Goal: Task Accomplishment & Management: Use online tool/utility

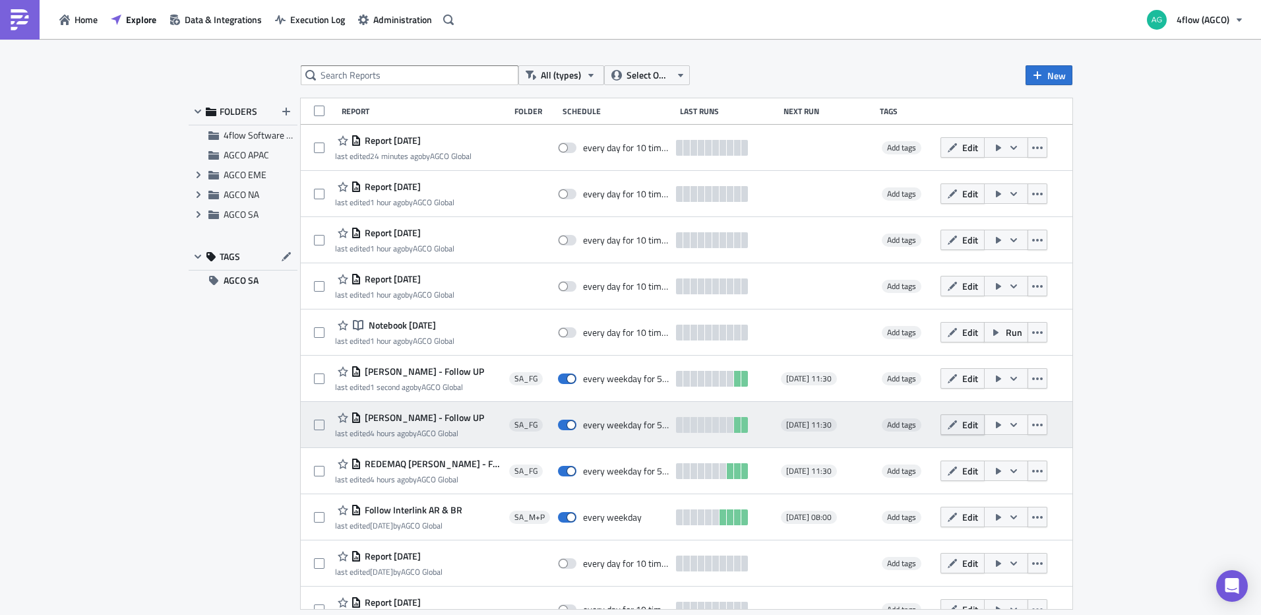
click at [947, 427] on icon "button" at bounding box center [952, 424] width 11 height 11
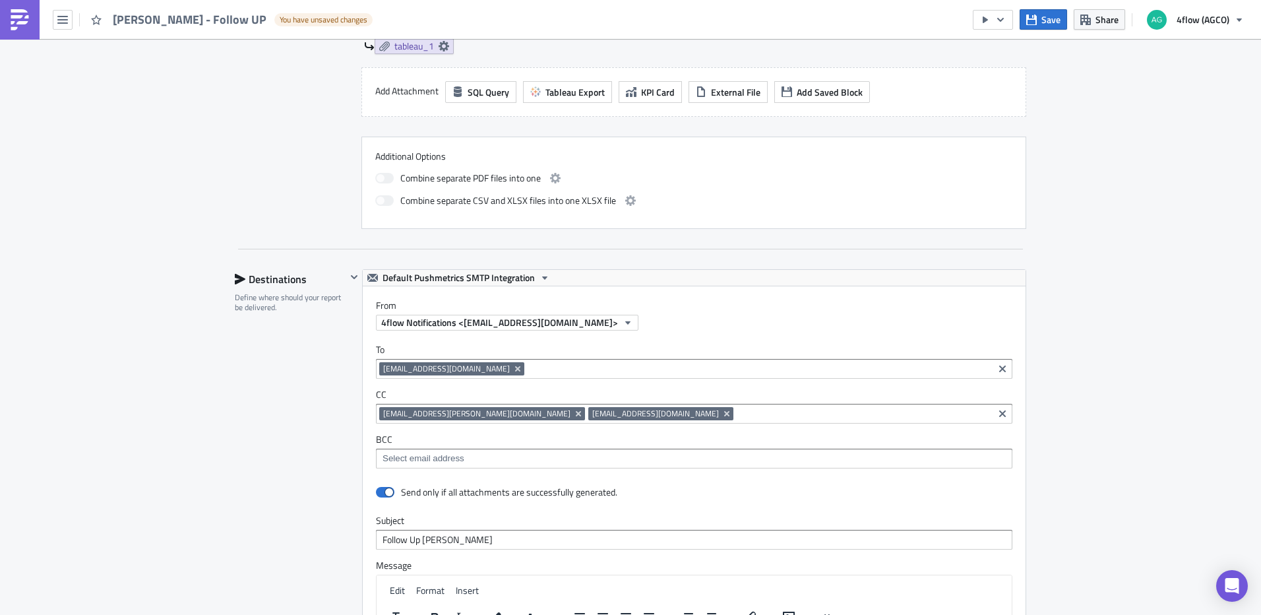
scroll to position [660, 0]
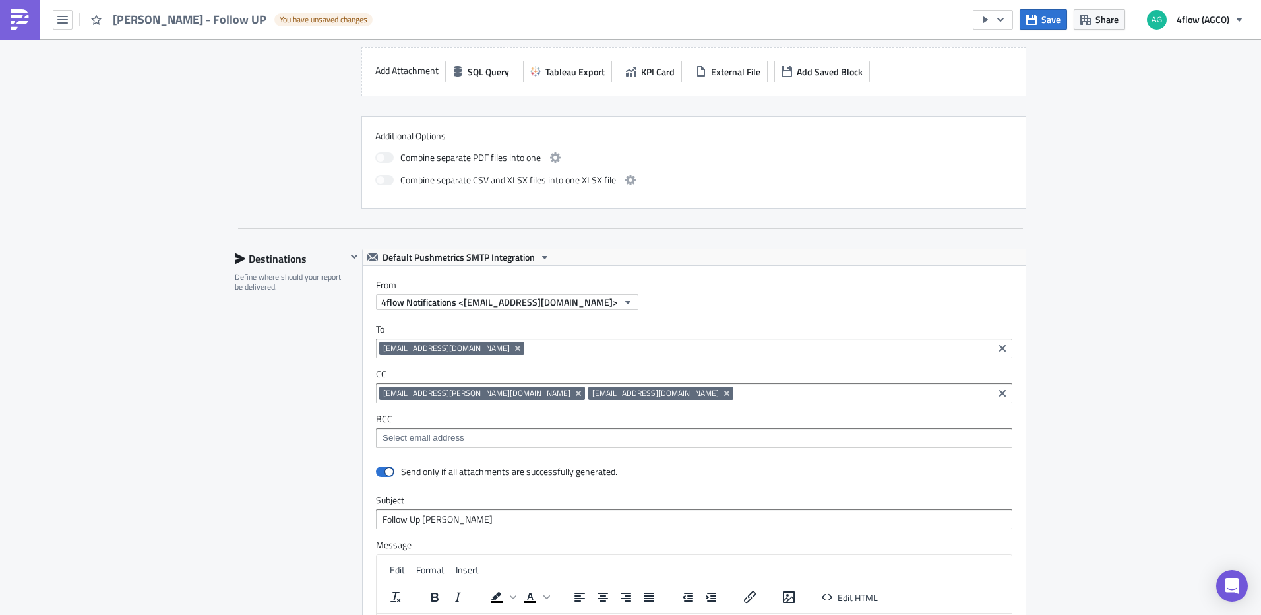
drag, startPoint x: 583, startPoint y: 357, endPoint x: 595, endPoint y: 349, distance: 14.3
click at [584, 354] on div "[EMAIL_ADDRESS][DOMAIN_NAME]" at bounding box center [684, 350] width 611 height 16
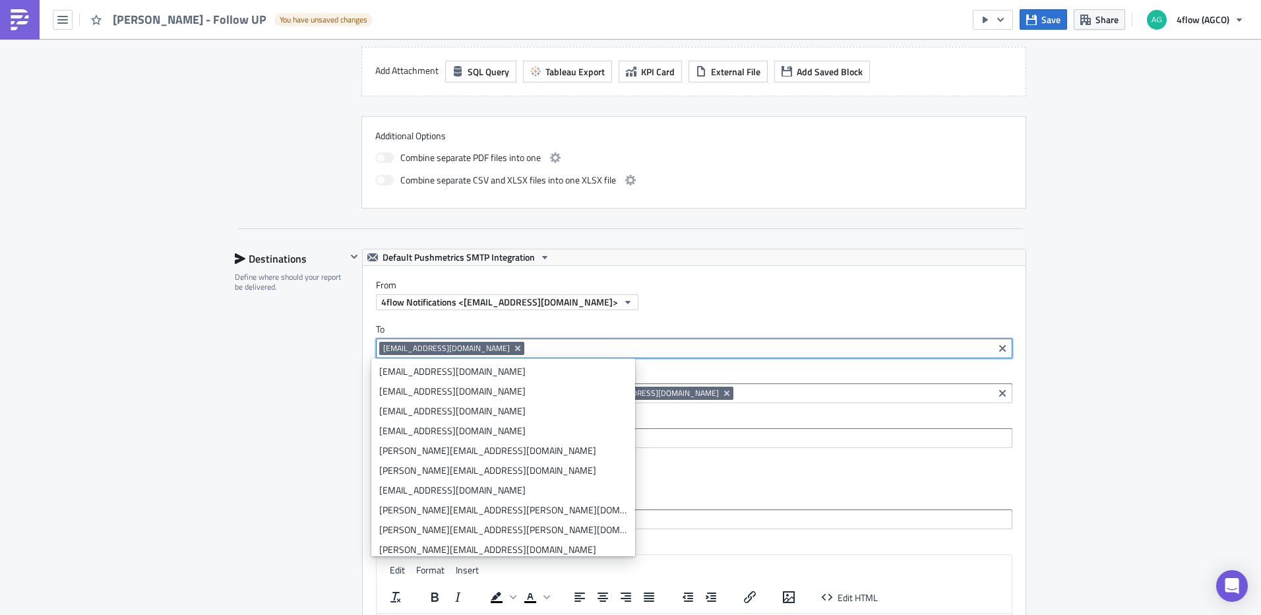
click at [597, 349] on input at bounding box center [759, 348] width 462 height 13
paste input "[EMAIL_ADDRESS][DOMAIN_NAME]"
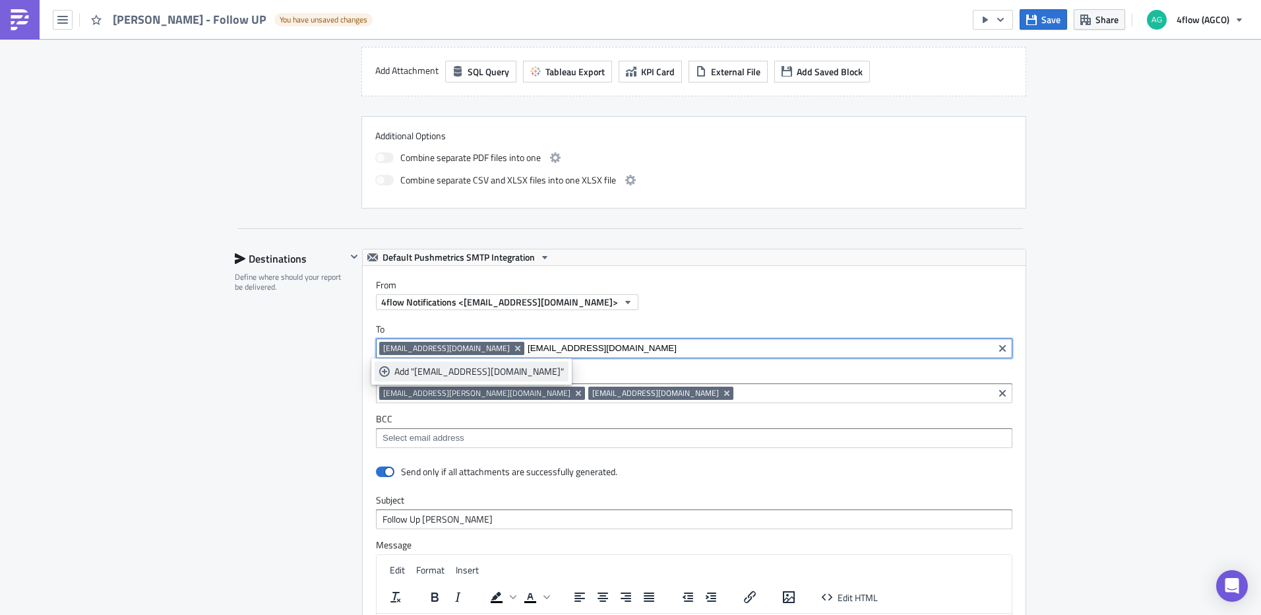
type input "[EMAIL_ADDRESS][DOMAIN_NAME]"
click at [443, 376] on div "Add "[EMAIL_ADDRESS][DOMAIN_NAME]"" at bounding box center [478, 371] width 169 height 13
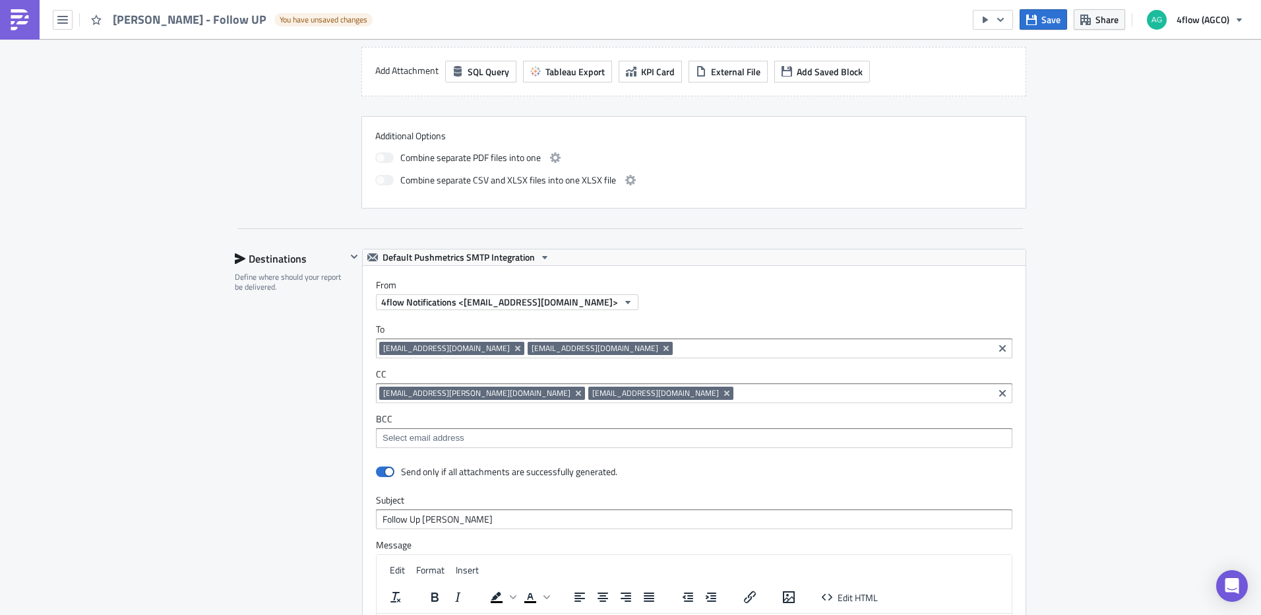
click at [1132, 344] on div "SA_FG Execution Log Edit " [PERSON_NAME] - Follow UP " Draft Settings Configure…" at bounding box center [630, 226] width 1261 height 1694
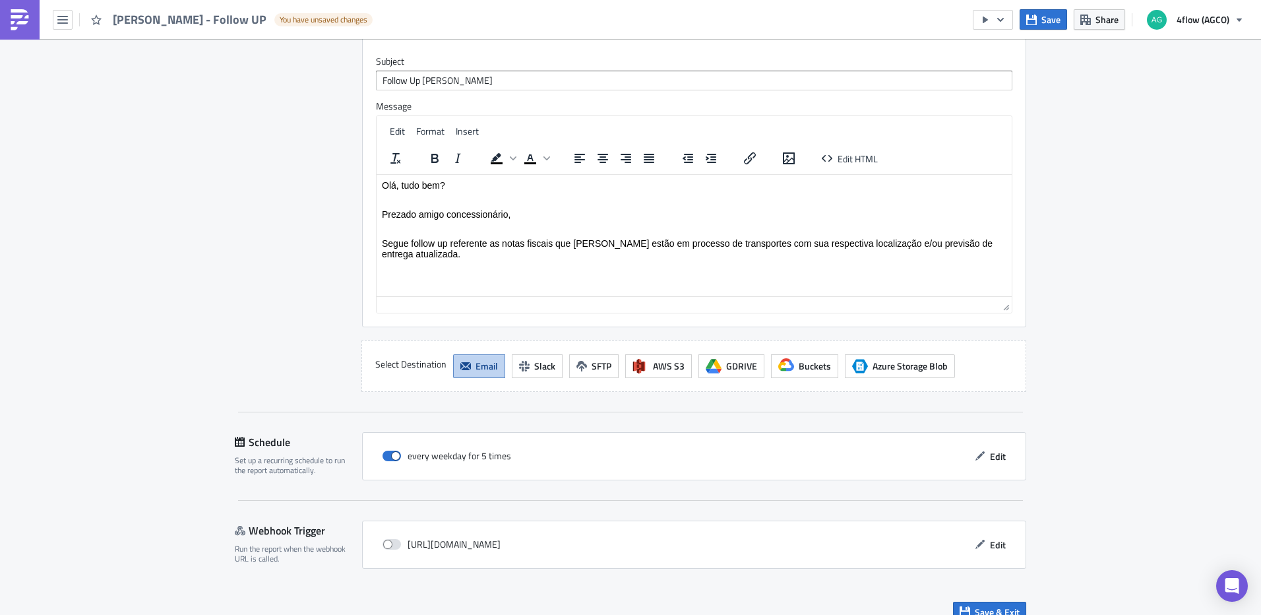
scroll to position [1117, 0]
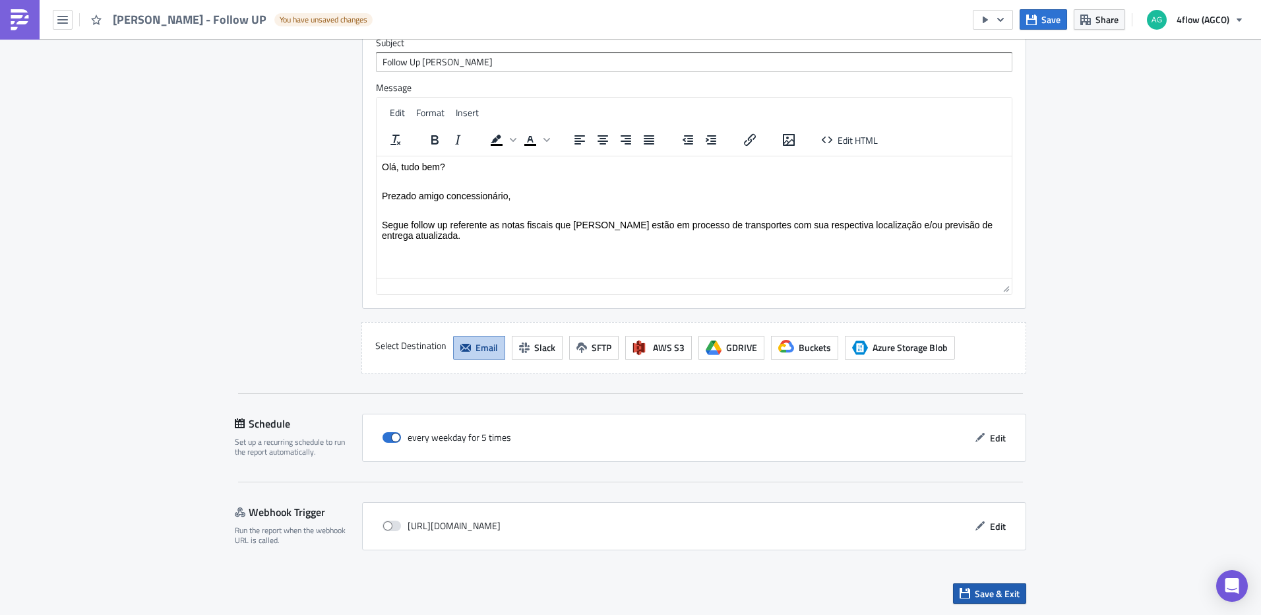
click at [960, 592] on icon "button" at bounding box center [965, 593] width 11 height 11
